Goal: Task Accomplishment & Management: Use online tool/utility

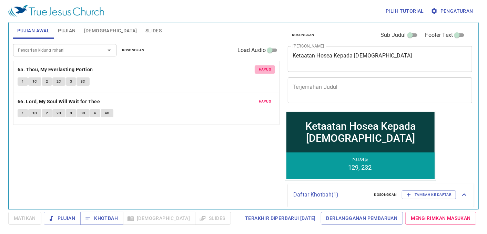
click at [260, 71] on span "Hapus" at bounding box center [265, 69] width 12 height 6
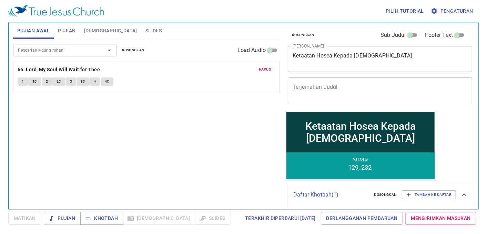
click at [260, 71] on span "Hapus" at bounding box center [265, 69] width 12 height 6
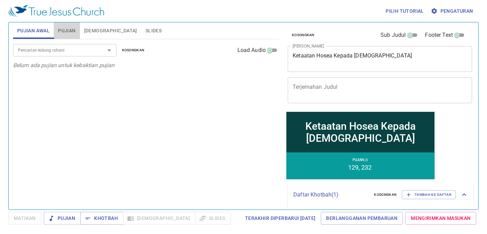
click at [75, 30] on span "Pujian" at bounding box center [67, 31] width 18 height 9
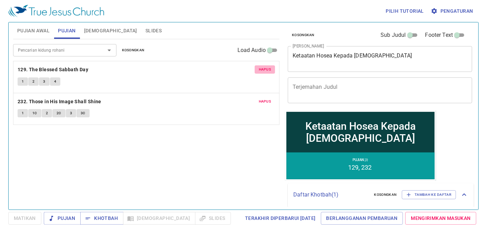
click at [258, 65] on button "Hapus" at bounding box center [264, 69] width 21 height 8
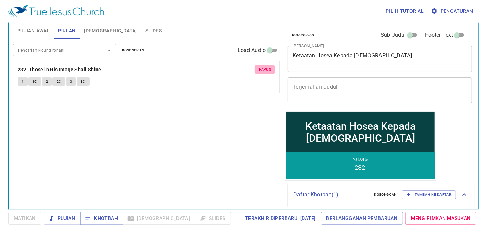
click at [258, 65] on button "Hapus" at bounding box center [264, 69] width 21 height 8
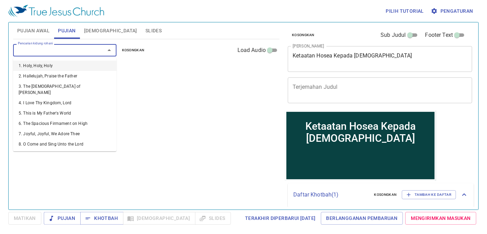
click at [29, 48] on input "Pencarian kidung rohani" at bounding box center [54, 50] width 79 height 8
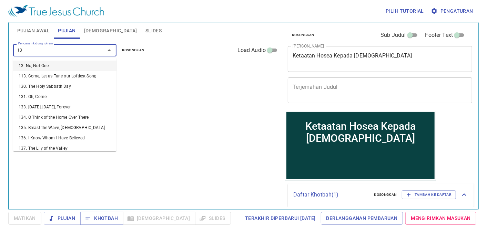
type input "130"
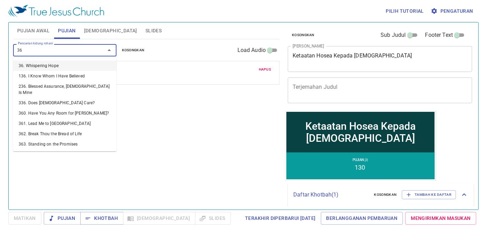
type input "363"
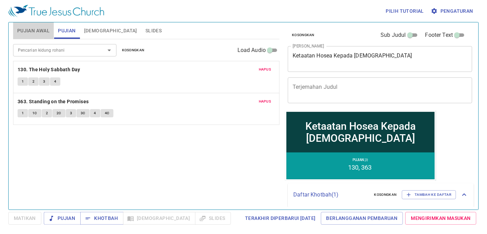
click at [23, 30] on span "Pujian Awal" at bounding box center [33, 31] width 32 height 9
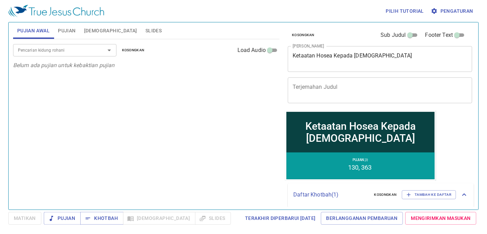
click at [28, 49] on input "Pencarian kidung rohani" at bounding box center [54, 50] width 79 height 8
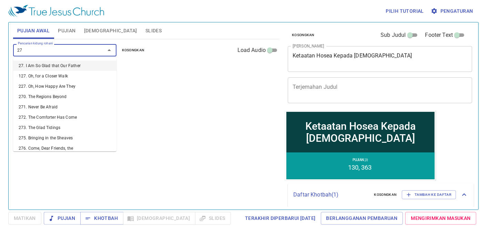
type input "277"
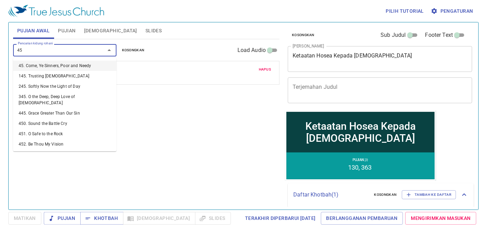
type input "450"
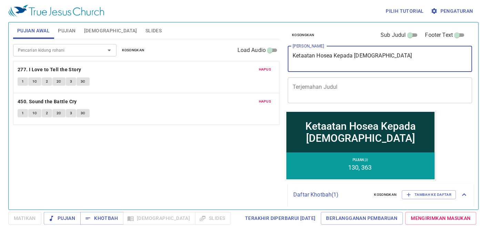
click at [369, 53] on textarea "Ketaatan Hosea Kepada Tuhan" at bounding box center [379, 58] width 175 height 13
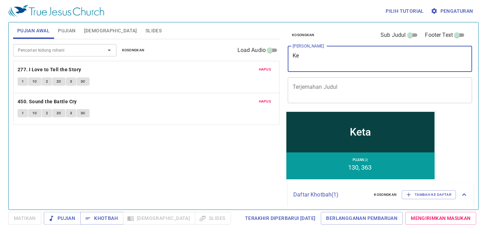
type textarea "K"
type textarea "Asal Kamu Be"
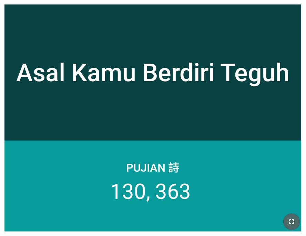
click at [296, 221] on button "button" at bounding box center [291, 222] width 17 height 17
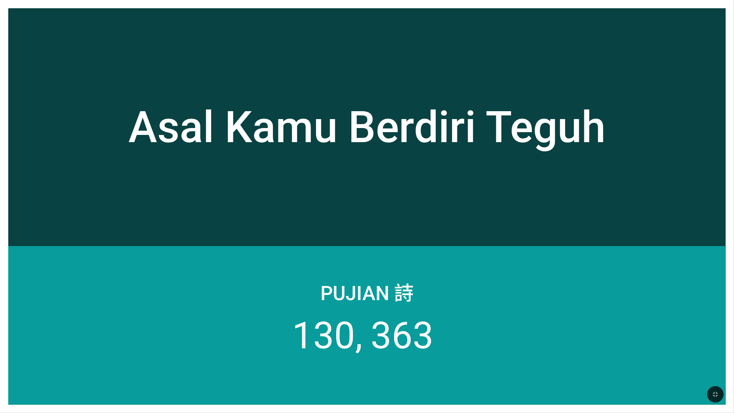
click at [137, 0] on div "Asal Kamu Berdiri Teguh Asal Kamu Berdiri Teguh Pujian 詩 130 363" at bounding box center [367, 206] width 734 height 413
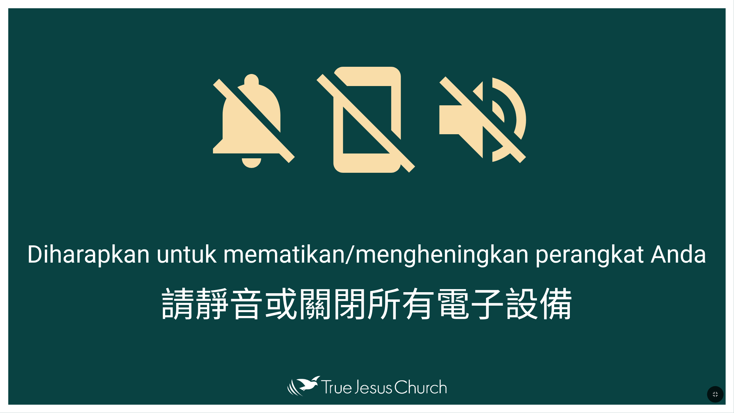
click at [208, 236] on div at bounding box center [367, 351] width 718 height 41
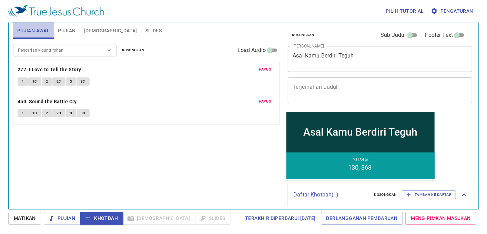
click at [25, 31] on span "Pujian Awal" at bounding box center [33, 31] width 32 height 9
click at [0, 0] on span "Pujian" at bounding box center [0, 0] width 0 height 0
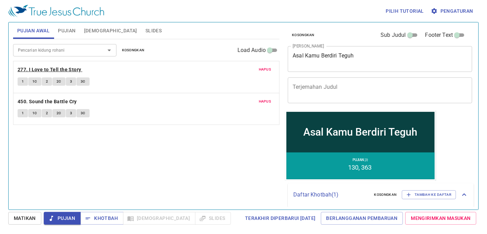
click at [41, 71] on b "277. I Love to Tell the Story" at bounding box center [50, 69] width 64 height 9
click at [26, 83] on button "1" at bounding box center [23, 81] width 10 height 8
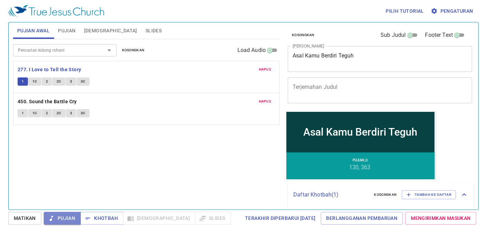
click at [0, 0] on span "Pujian" at bounding box center [0, 0] width 0 height 0
click at [64, 139] on div "Pencarian kidung rohani Pencarian kidung rohani Kosongkan Load Audio Hapus 277.…" at bounding box center [146, 121] width 266 height 165
click at [30, 70] on b "277. I Love to Tell the Story" at bounding box center [50, 69] width 64 height 9
click at [49, 147] on div "Pencarian kidung rohani Pencarian kidung rohani Kosongkan Load Audio Hapus 277.…" at bounding box center [146, 121] width 266 height 165
click at [0, 0] on span "Pujian" at bounding box center [0, 0] width 0 height 0
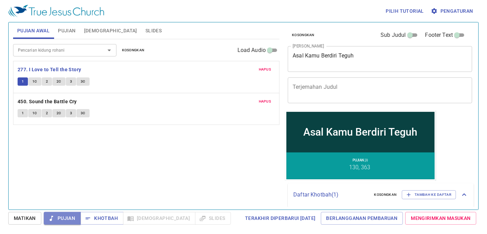
click at [0, 0] on span "Pujian" at bounding box center [0, 0] width 0 height 0
click at [99, 220] on span "Khotbah" at bounding box center [102, 218] width 32 height 9
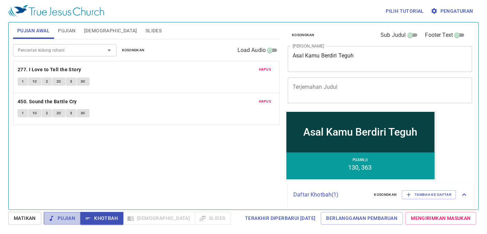
click at [76, 221] on button "Pujian" at bounding box center [62, 218] width 37 height 13
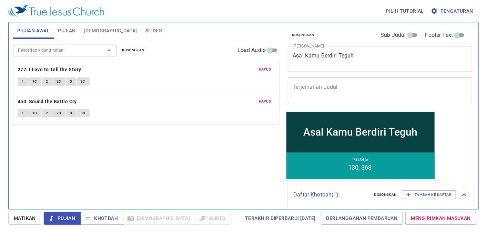
click at [87, 178] on div "Pencarian kidung rohani Pencarian kidung rohani Kosongkan Load Audio Hapus 277.…" at bounding box center [146, 121] width 266 height 165
click at [104, 174] on div "Pencarian kidung rohani Pencarian kidung rohani Kosongkan Load Audio Hapus 277.…" at bounding box center [146, 121] width 266 height 165
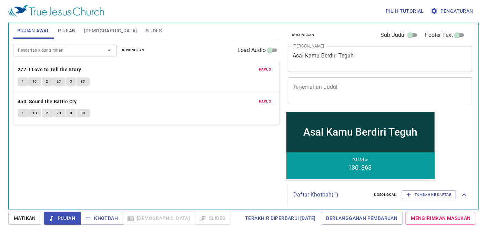
click at [92, 169] on div "Pencarian kidung rohani Pencarian kidung rohani Kosongkan Load Audio Hapus 277.…" at bounding box center [146, 121] width 266 height 165
click at [2, 128] on div "Pilih tutorial Pengaturan Pujian Awal Pujian Alkitab Slides Pencarian kidung ro…" at bounding box center [243, 117] width 487 height 234
click at [145, 33] on span "Slides" at bounding box center [153, 31] width 16 height 9
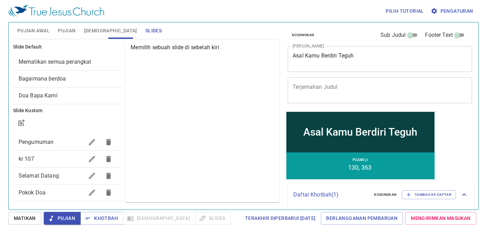
click at [59, 61] on span "Mematikan semua perangkat" at bounding box center [55, 62] width 73 height 7
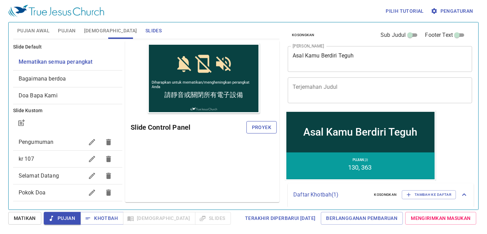
click at [269, 126] on span "Proyek" at bounding box center [261, 127] width 19 height 9
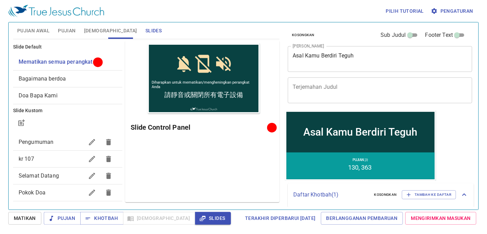
click at [200, 171] on div "Pratinjau Slide Control Panel" at bounding box center [202, 122] width 154 height 162
click at [229, 155] on div "Pratinjau Slide Control Panel" at bounding box center [202, 122] width 154 height 162
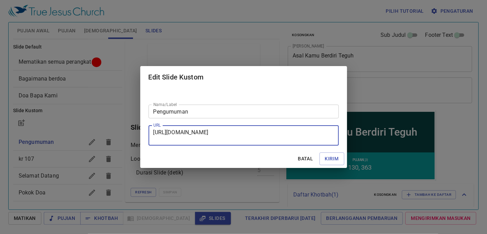
click at [304, 162] on span "Batal" at bounding box center [305, 159] width 17 height 9
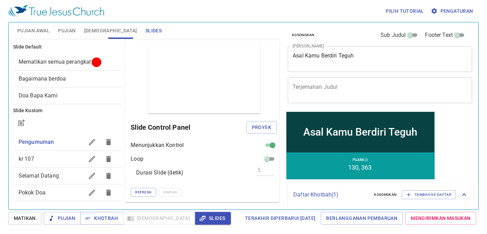
click at [32, 31] on span "Pujian Awal" at bounding box center [33, 31] width 32 height 9
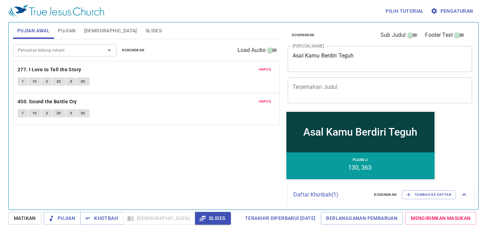
click at [26, 79] on button "1" at bounding box center [23, 81] width 10 height 8
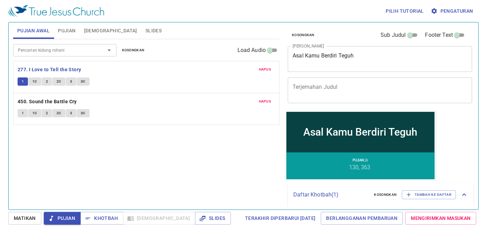
click at [35, 81] on span "1C" at bounding box center [34, 82] width 5 height 6
click at [40, 85] on button "1C" at bounding box center [34, 81] width 13 height 8
click at [45, 84] on button "2" at bounding box center [47, 81] width 10 height 8
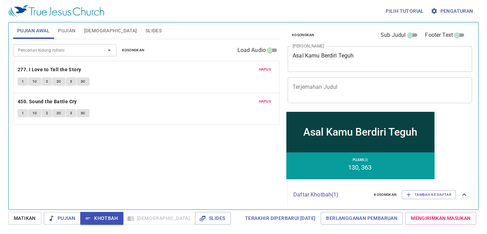
click at [102, 173] on div "Pencarian kidung rohani Pencarian kidung rohani Kosongkan Load Audio Hapus 277.…" at bounding box center [146, 121] width 266 height 165
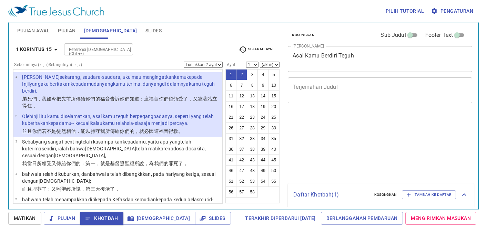
select select "2"
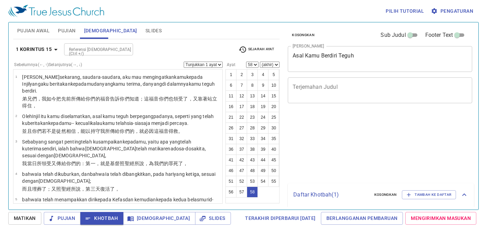
select select "58"
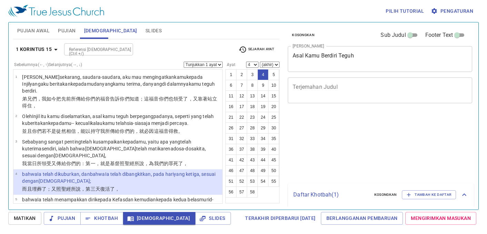
select select "4"
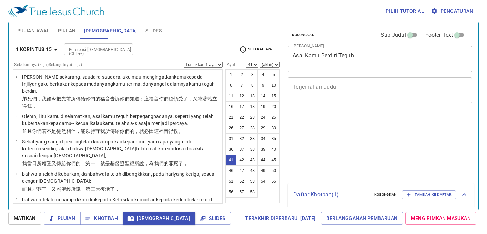
select select "41"
select select "58"
select select "14"
select select "29"
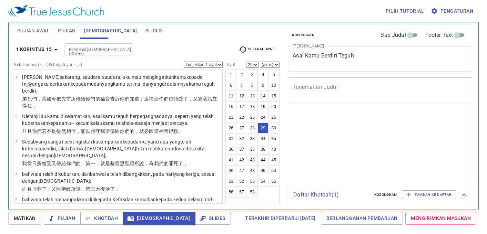
select select "29"
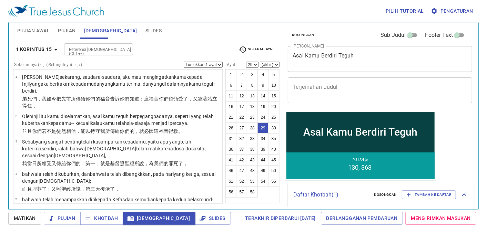
scroll to position [727, 0]
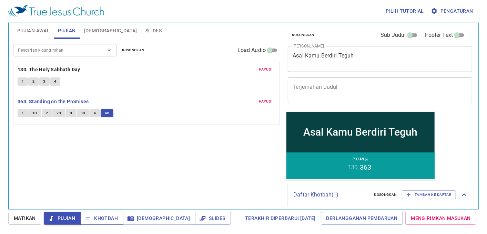
click at [0, 0] on button "Khotbah" at bounding box center [0, 0] width 0 height 0
